Goal: Information Seeking & Learning: Learn about a topic

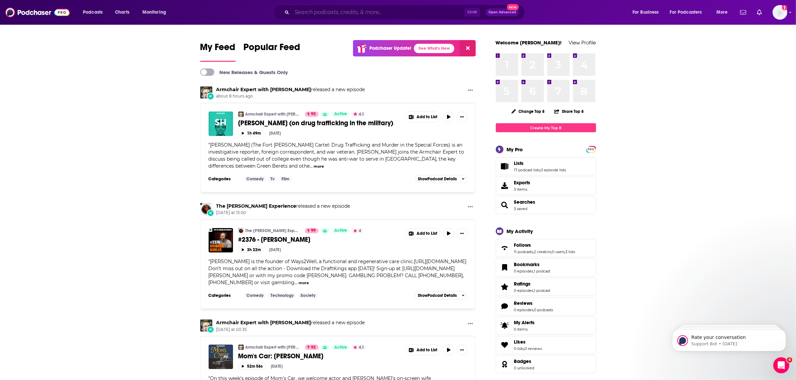
click at [338, 12] on input "Search podcasts, credits, & more..." at bounding box center [378, 12] width 172 height 11
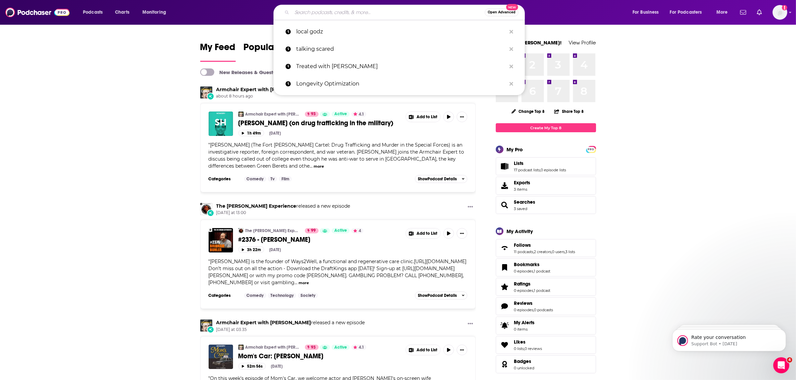
paste input "ihip news"
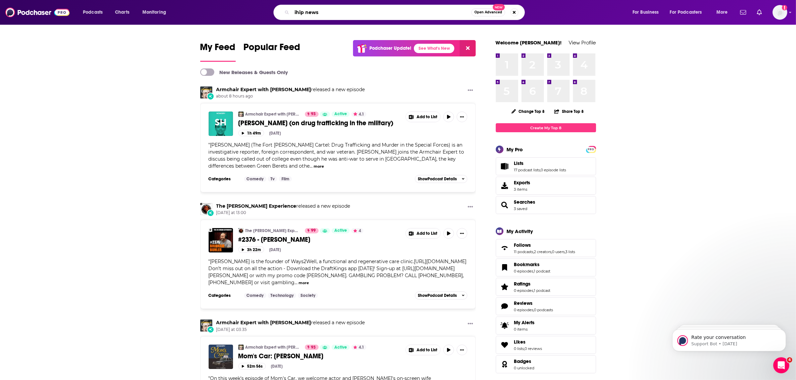
type input "ihip news"
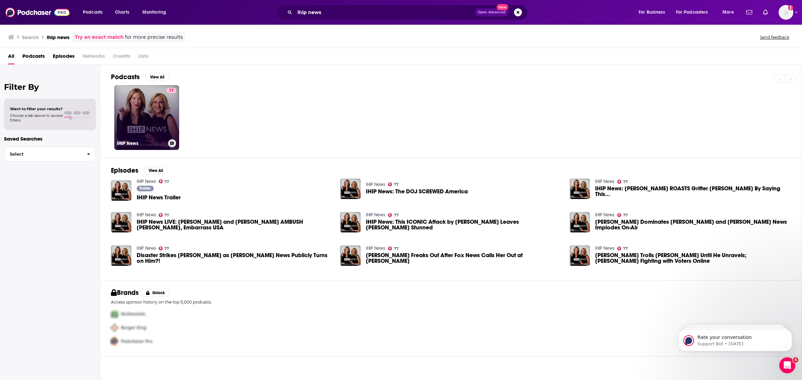
click at [139, 96] on link "77 IHIP News" at bounding box center [146, 117] width 65 height 65
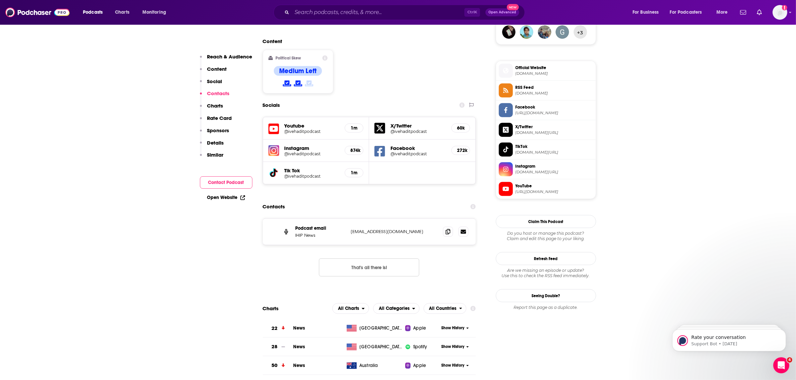
scroll to position [501, 0]
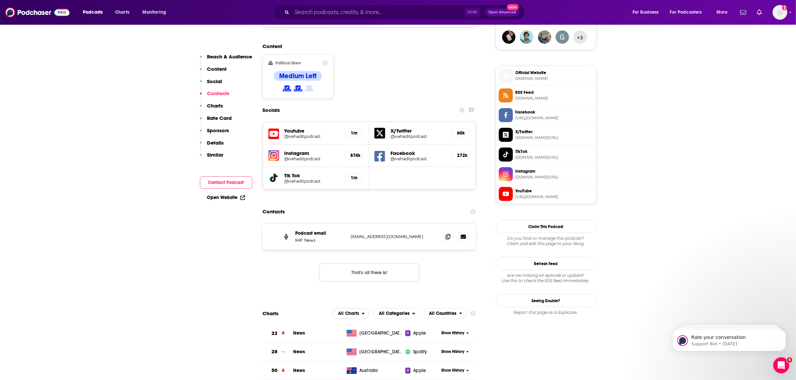
click at [355, 311] on span "All Charts" at bounding box center [348, 313] width 21 height 5
click at [351, 339] on div "Spotify Charts" at bounding box center [351, 343] width 32 height 8
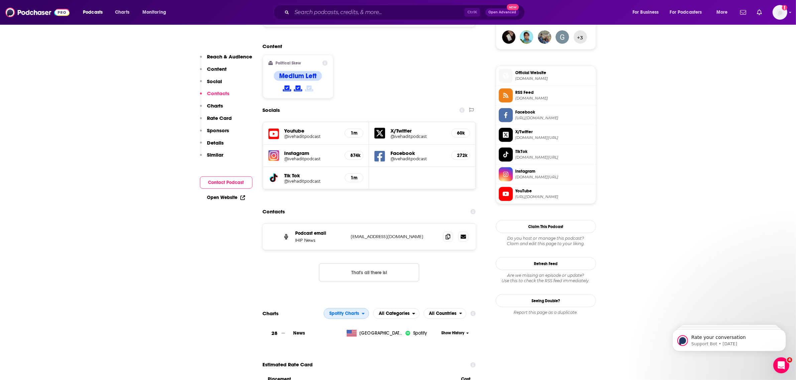
click at [350, 311] on span "Spotify Charts" at bounding box center [344, 313] width 30 height 5
click at [348, 332] on span "Apple Charts" at bounding box center [346, 334] width 37 height 4
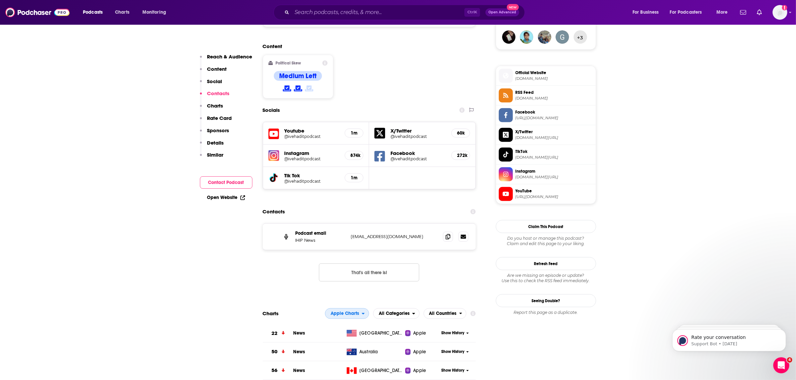
click at [345, 311] on span "Apple Charts" at bounding box center [345, 313] width 28 height 5
click at [344, 324] on span "All Charts" at bounding box center [346, 326] width 35 height 4
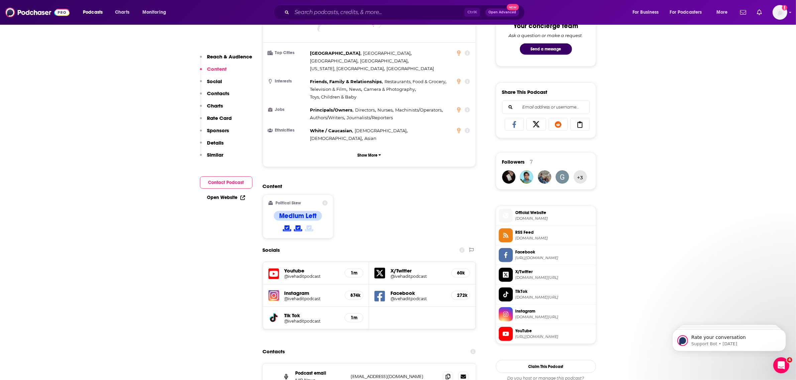
scroll to position [418, 0]
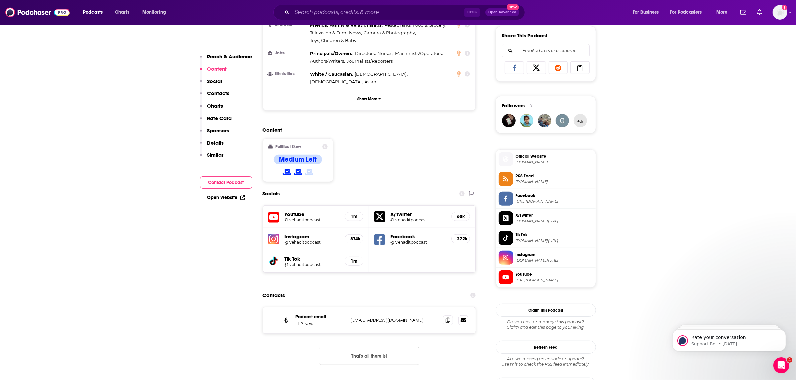
drag, startPoint x: 306, startPoint y: 212, endPoint x: 159, endPoint y: 263, distance: 155.5
drag, startPoint x: 303, startPoint y: 213, endPoint x: 221, endPoint y: 302, distance: 120.6
drag, startPoint x: 307, startPoint y: 213, endPoint x: 202, endPoint y: 233, distance: 106.6
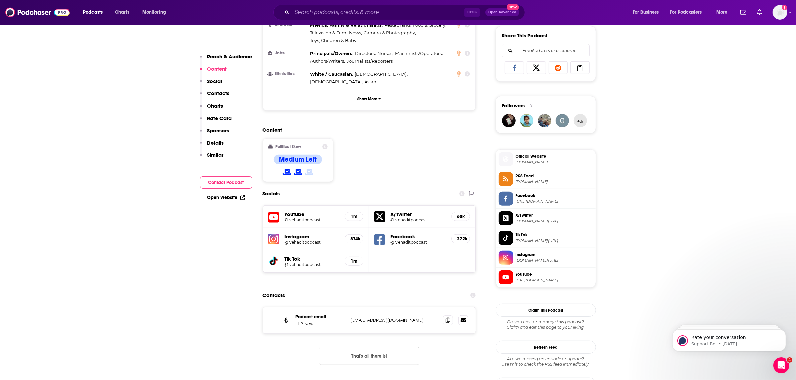
click at [448, 317] on icon at bounding box center [447, 319] width 5 height 5
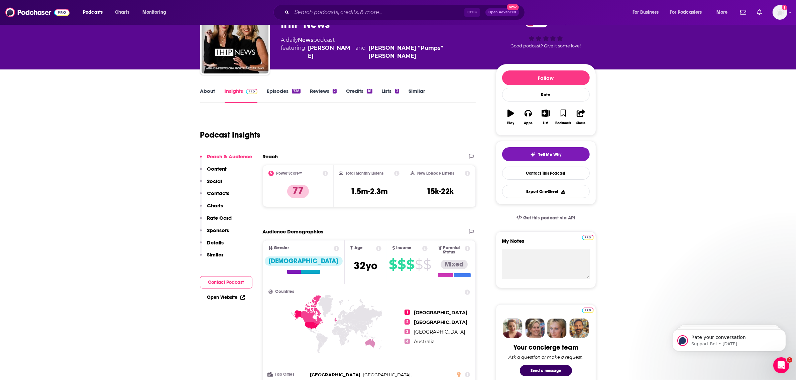
scroll to position [0, 0]
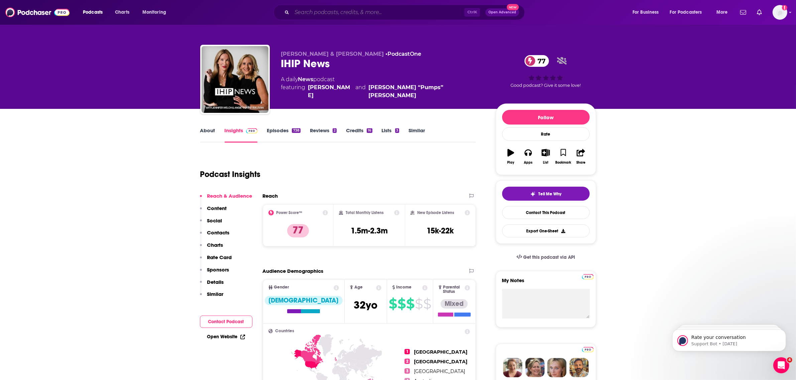
click at [325, 15] on input "Search podcasts, credits, & more..." at bounding box center [378, 12] width 172 height 11
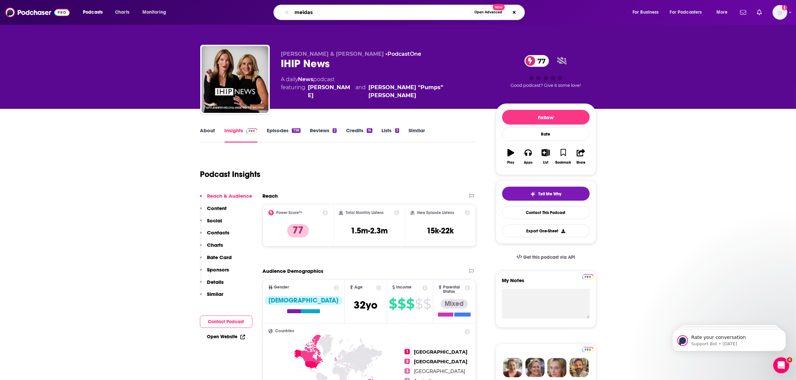
type input "meidas"
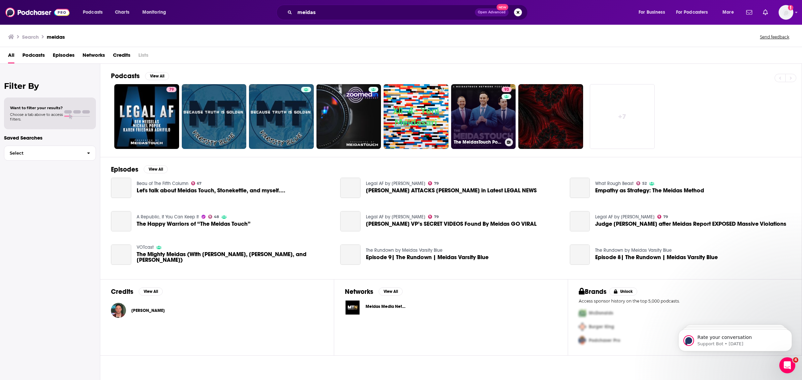
click at [479, 123] on link "93 The MeidasTouch Podcast" at bounding box center [483, 116] width 65 height 65
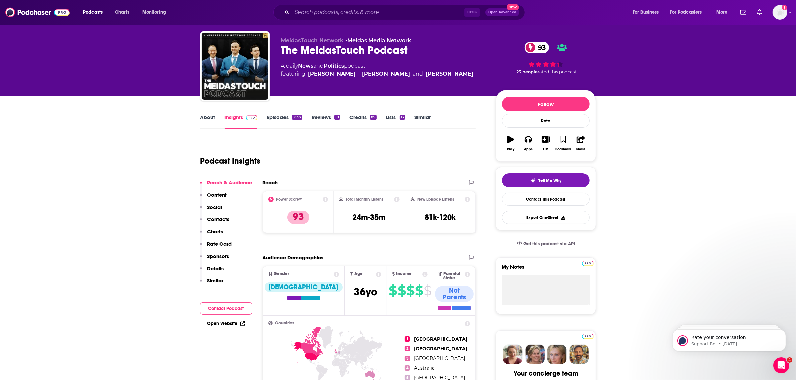
scroll to position [18, 0]
